Goal: Task Accomplishment & Management: Use online tool/utility

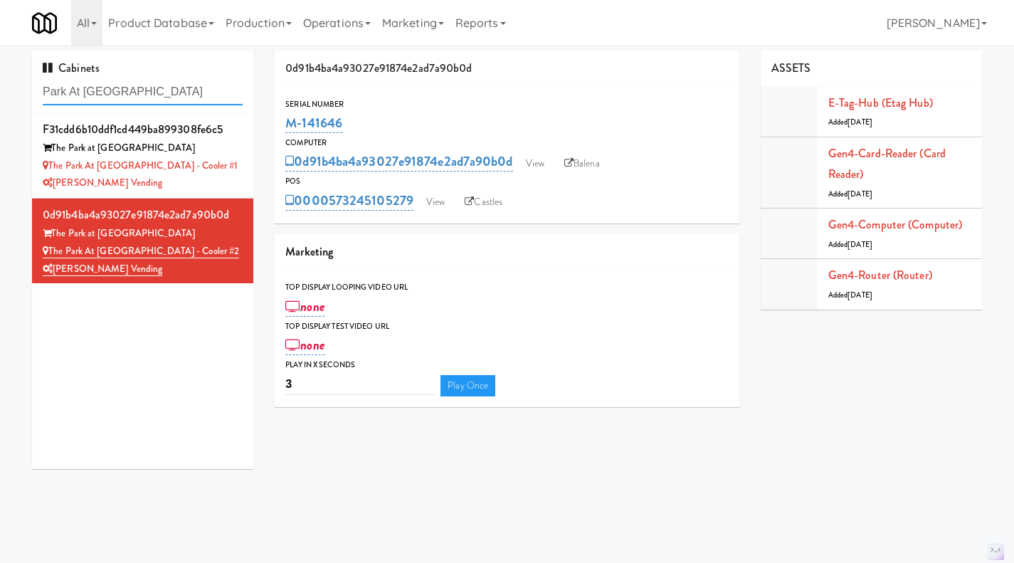
click at [140, 97] on input "Park At [GEOGRAPHIC_DATA]" at bounding box center [143, 92] width 200 height 26
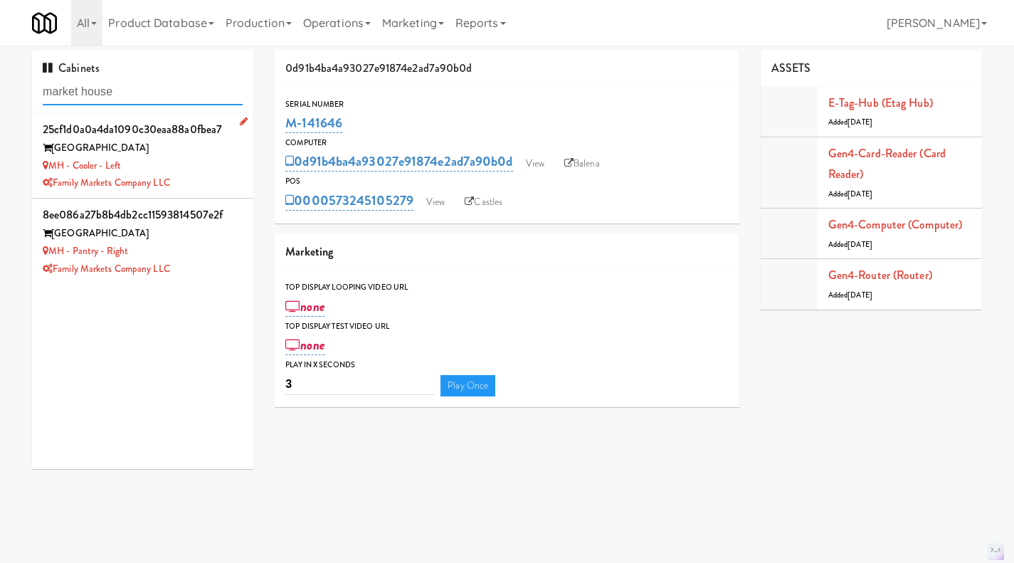
type input "market house"
click at [208, 166] on div "MH - Cooler - Left" at bounding box center [143, 166] width 200 height 18
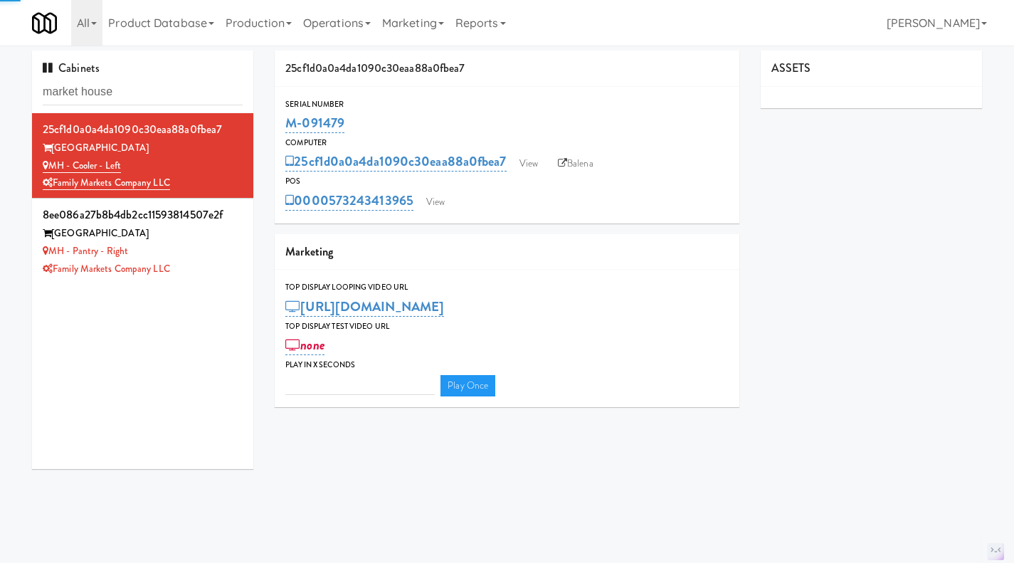
type input "3"
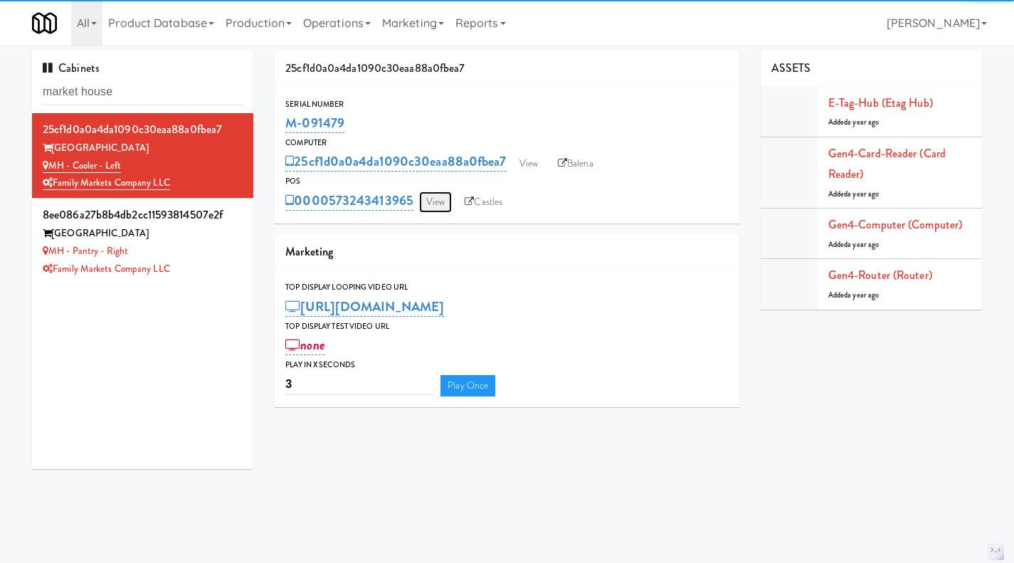
click at [435, 206] on link "View" at bounding box center [435, 201] width 33 height 21
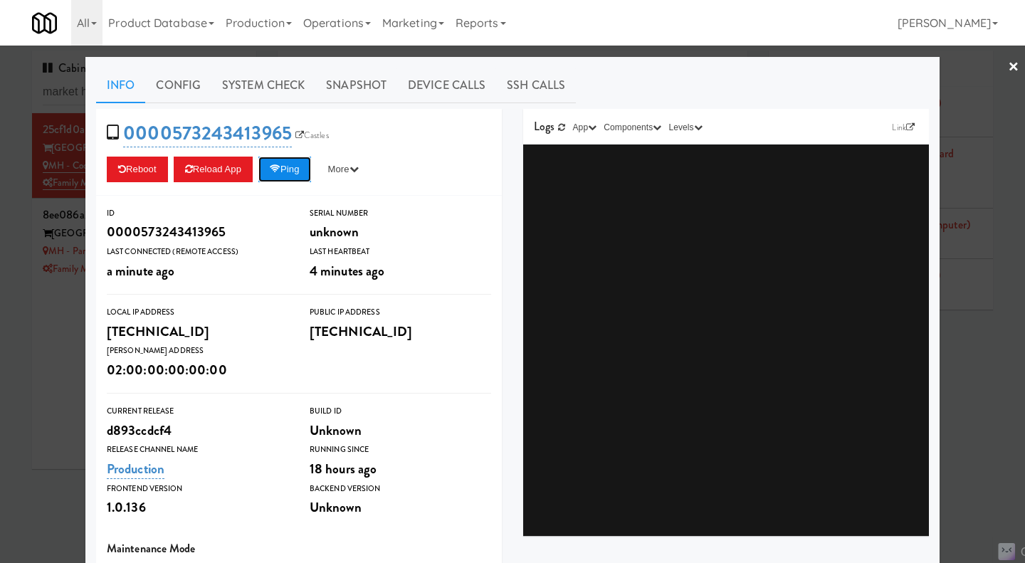
click at [283, 176] on button "Ping" at bounding box center [284, 170] width 53 height 26
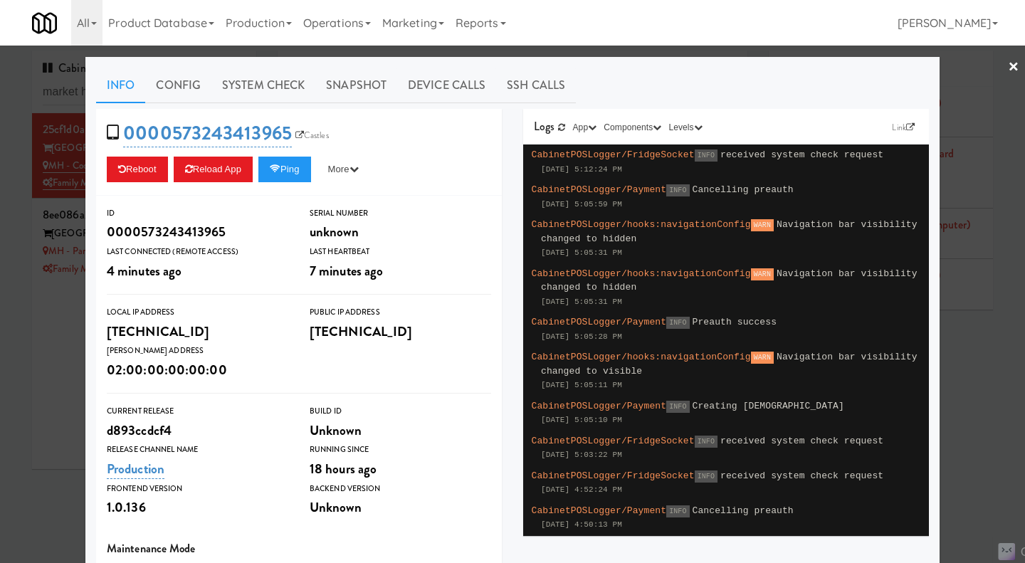
click at [86, 342] on div "Info Config System Check Snapshot Device Calls SSH Calls 0000573243413965 Castl…" at bounding box center [512, 416] width 854 height 718
click at [76, 329] on div at bounding box center [512, 281] width 1025 height 563
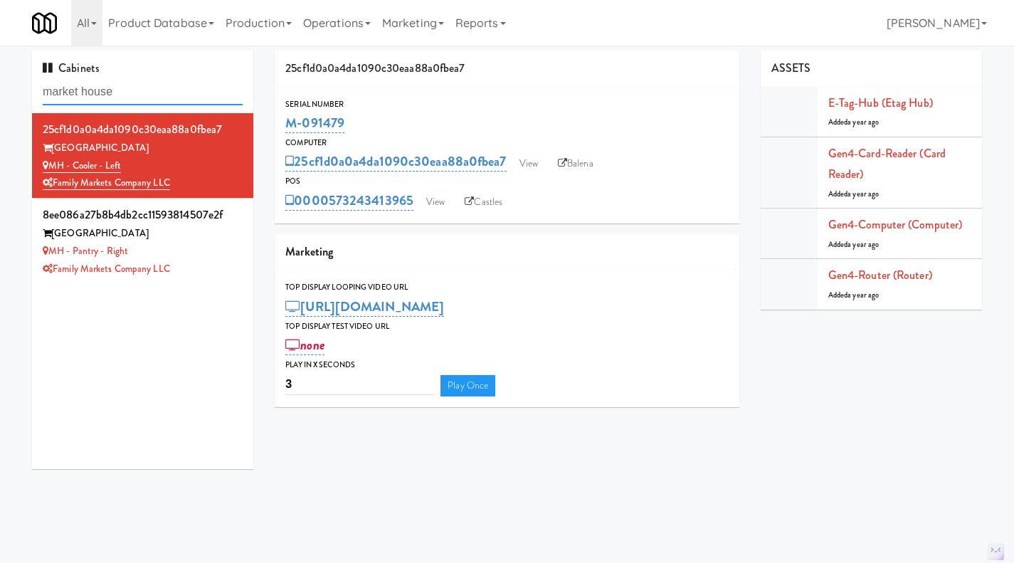
click at [132, 97] on input "market house" at bounding box center [143, 92] width 200 height 26
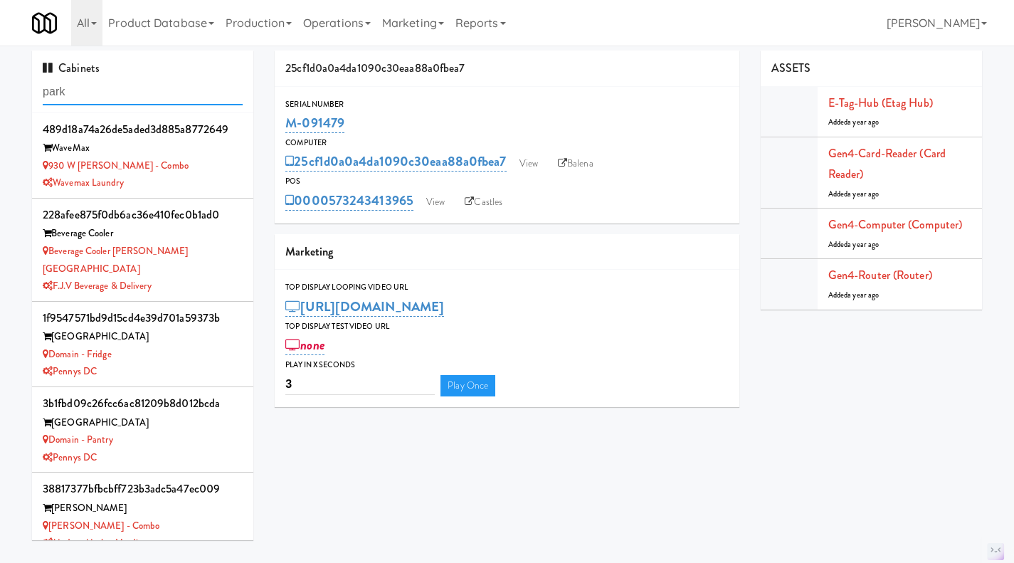
type input "park"
